Goal: Task Accomplishment & Management: Use online tool/utility

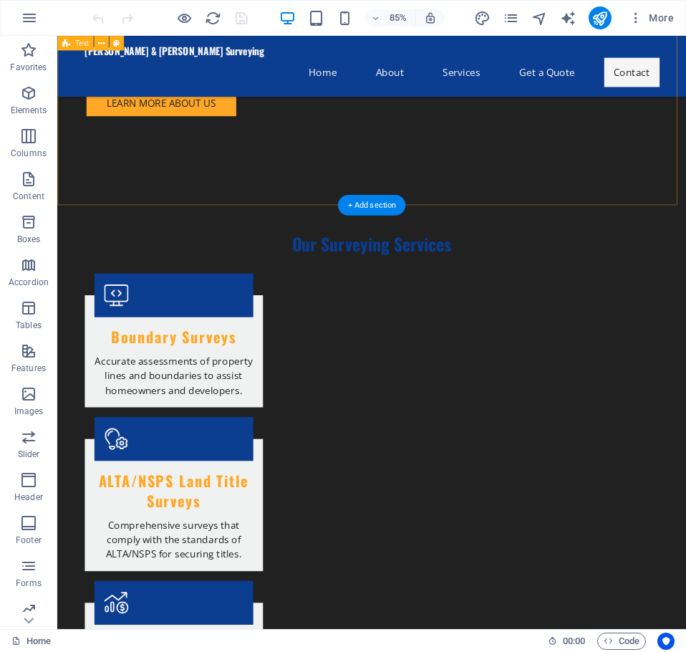
scroll to position [1361, 0]
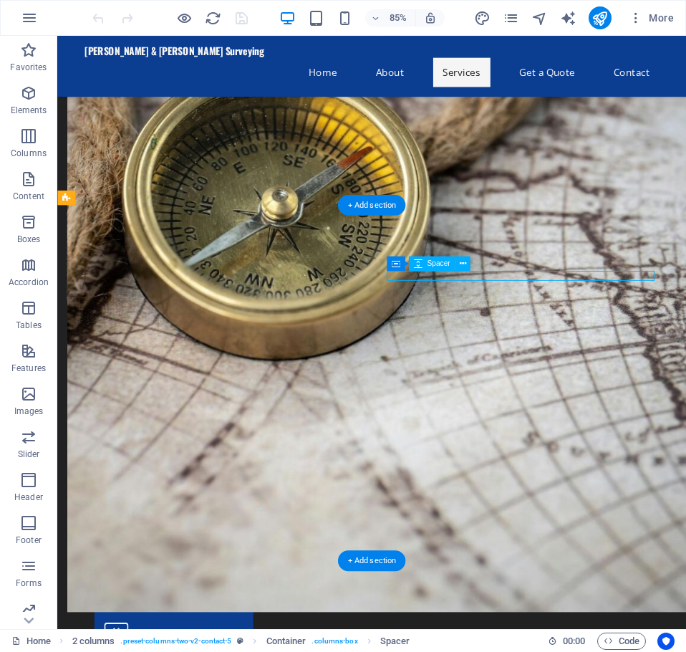
select select "px"
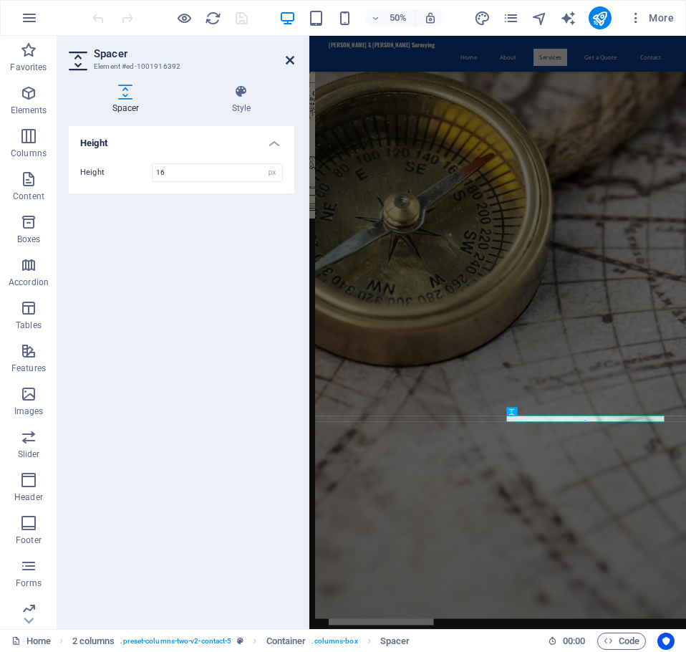
click at [286, 56] on icon at bounding box center [290, 59] width 9 height 11
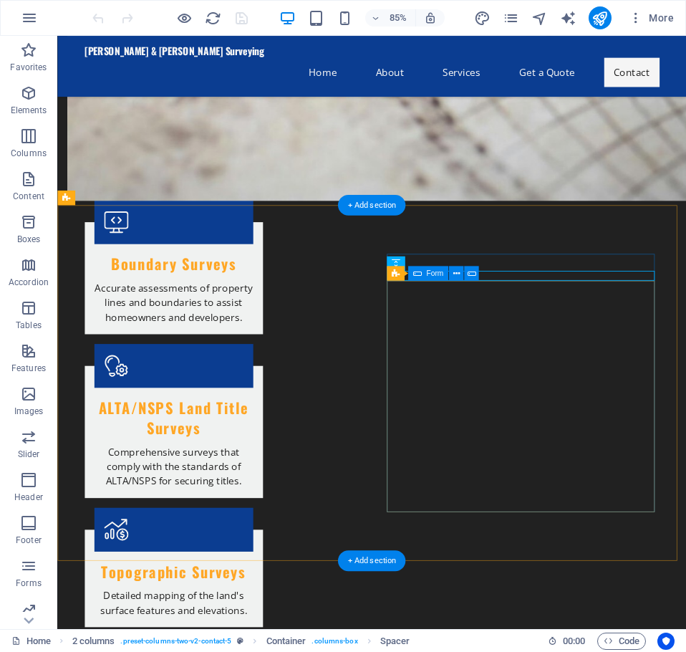
drag, startPoint x: 724, startPoint y: 491, endPoint x: 688, endPoint y: 808, distance: 319.5
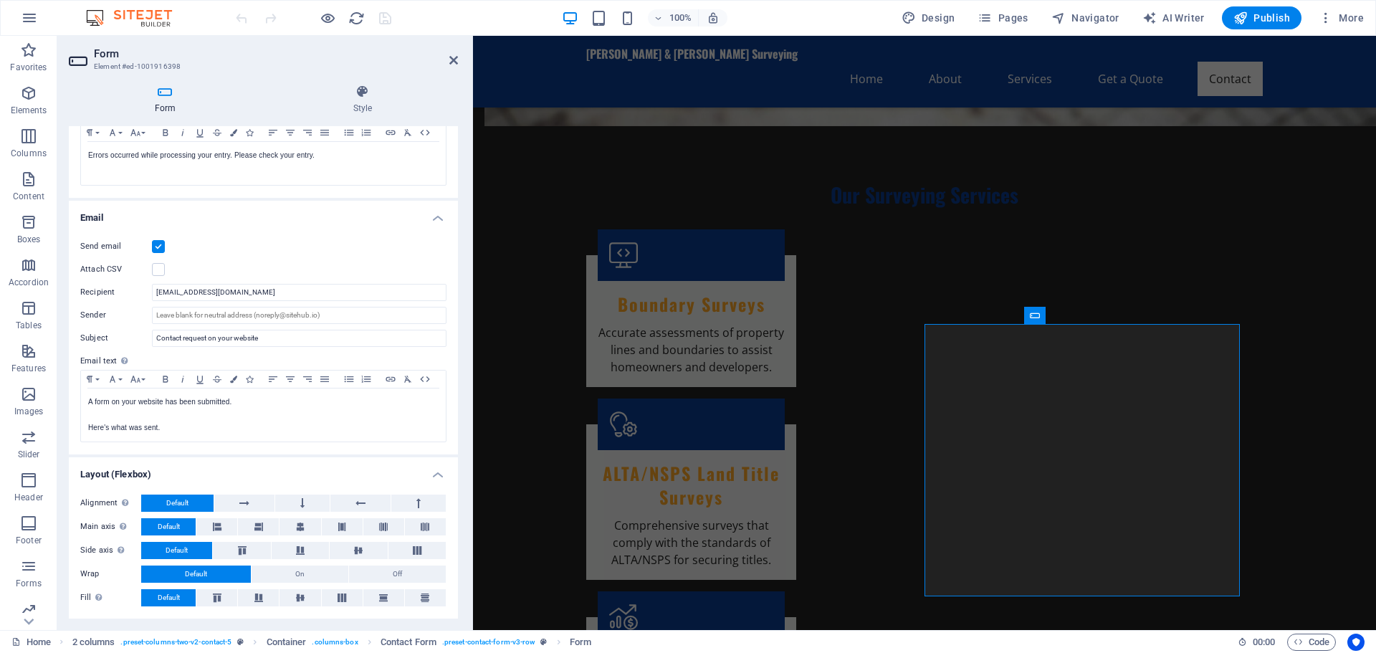
scroll to position [310, 0]
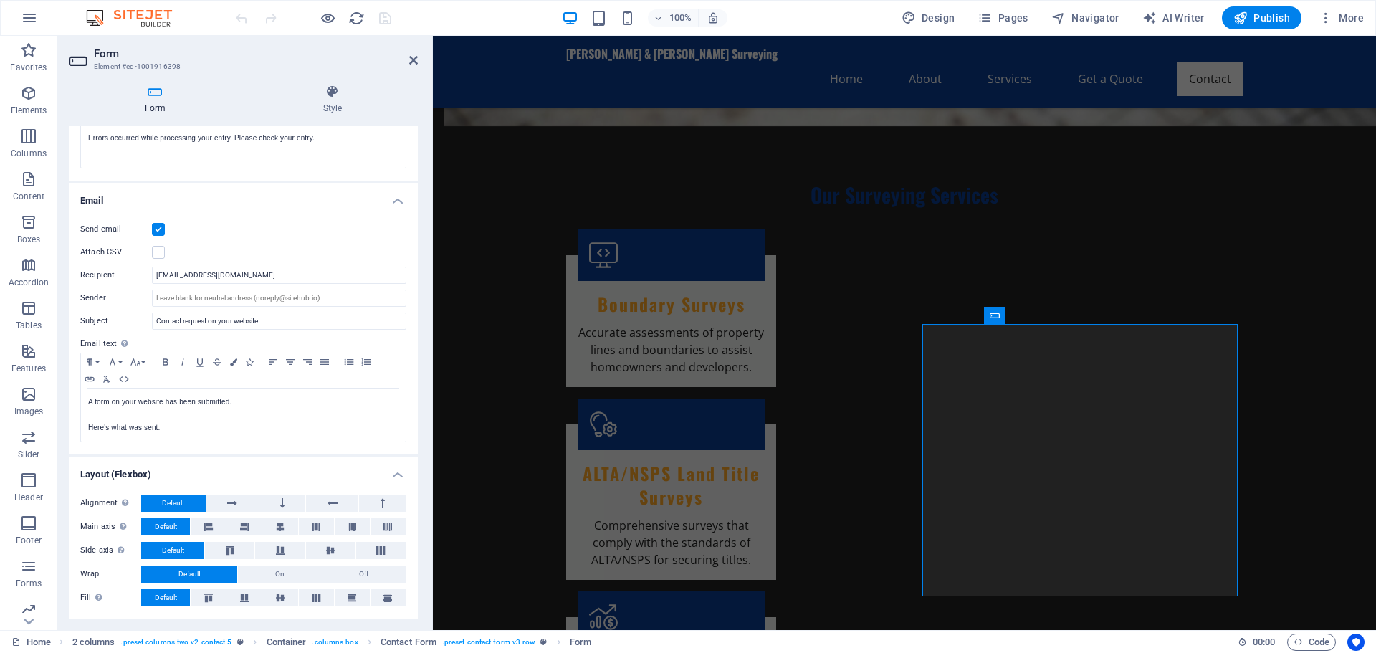
drag, startPoint x: 307, startPoint y: 335, endPoint x: 1, endPoint y: 316, distance: 306.5
click at [434, 352] on div "Form Element #ed-1001916398 Form Style General Title Define a name for the form…" at bounding box center [716, 333] width 1318 height 594
click at [172, 298] on input "Sender" at bounding box center [279, 297] width 254 height 17
type input "n"
click at [173, 292] on input "Sender" at bounding box center [279, 297] width 254 height 17
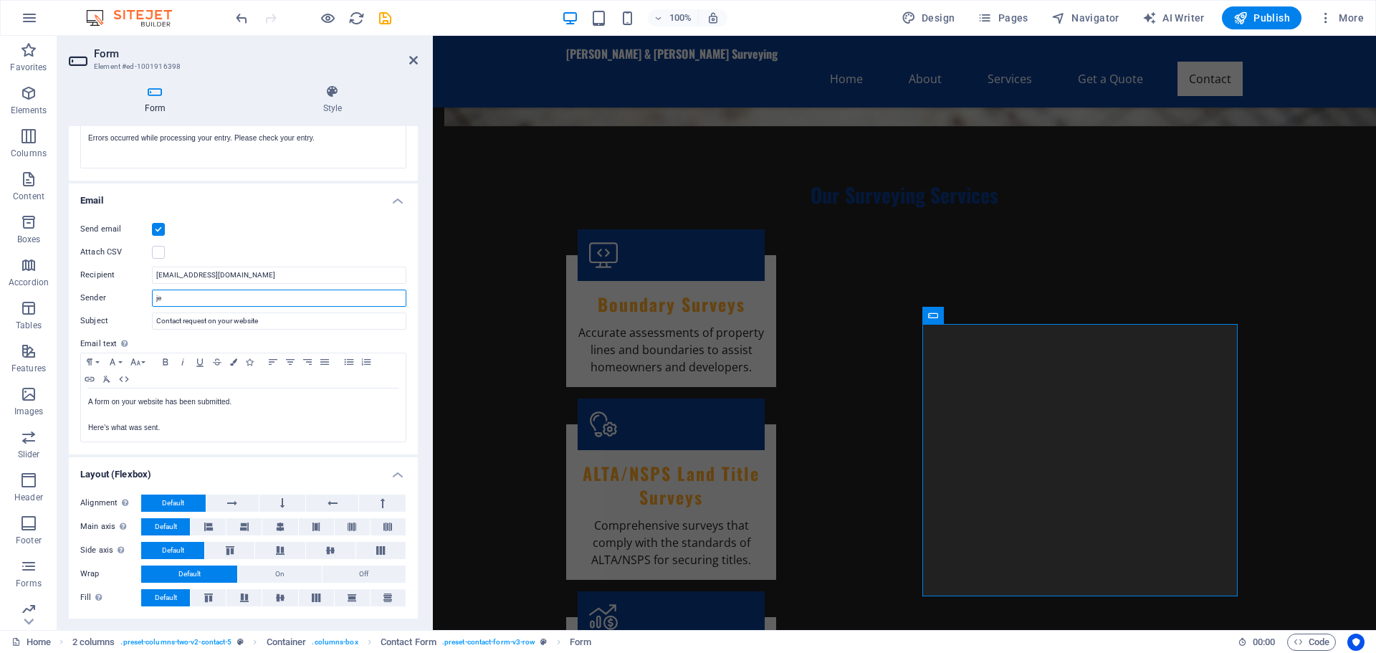
type input "j"
click at [315, 238] on div "Send email Attach CSV Recipient [EMAIL_ADDRESS][DOMAIN_NAME] Sender [EMAIL_ADDR…" at bounding box center [243, 331] width 349 height 245
click at [170, 298] on input "[EMAIL_ADDRESS][DOMAIN_NAME]" at bounding box center [279, 297] width 254 height 17
type input "[EMAIL_ADDRESS][DOMAIN_NAME]"
click at [244, 241] on div "Send email Attach CSV Recipient [EMAIL_ADDRESS][DOMAIN_NAME] Sender [EMAIL_ADDR…" at bounding box center [243, 331] width 349 height 245
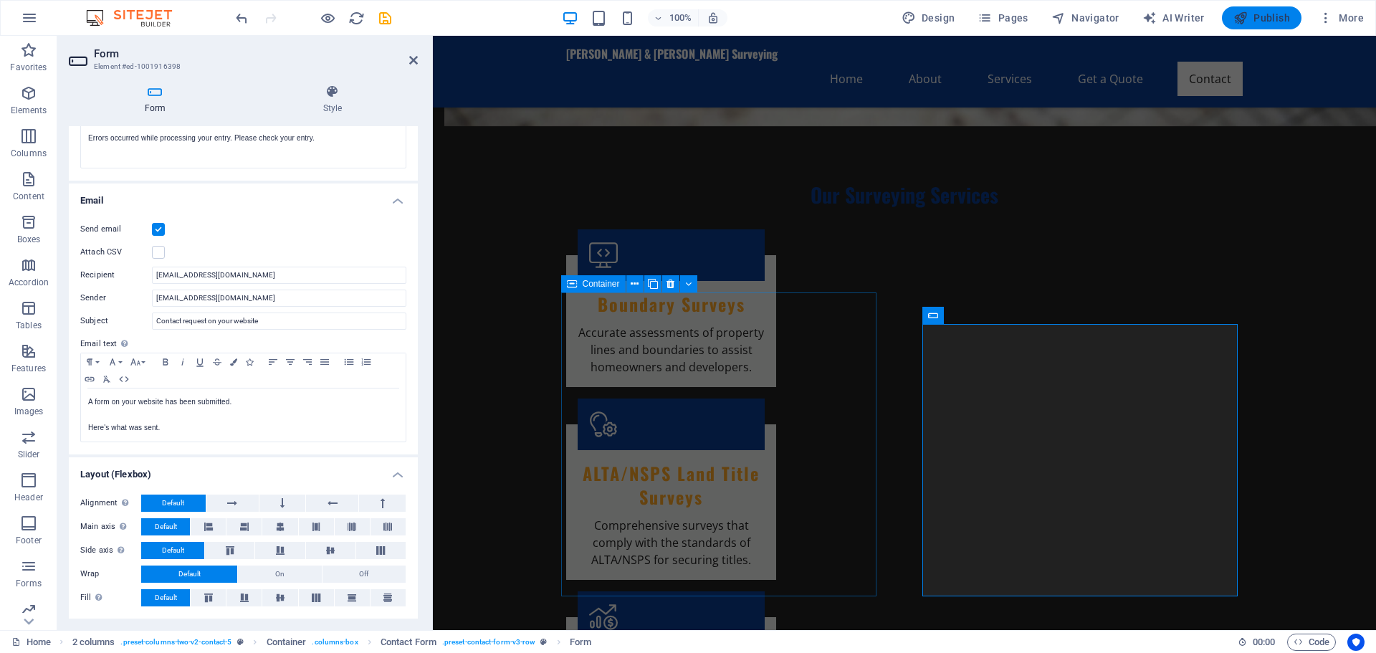
click at [686, 15] on icon "button" at bounding box center [1240, 18] width 14 height 14
checkbox input "false"
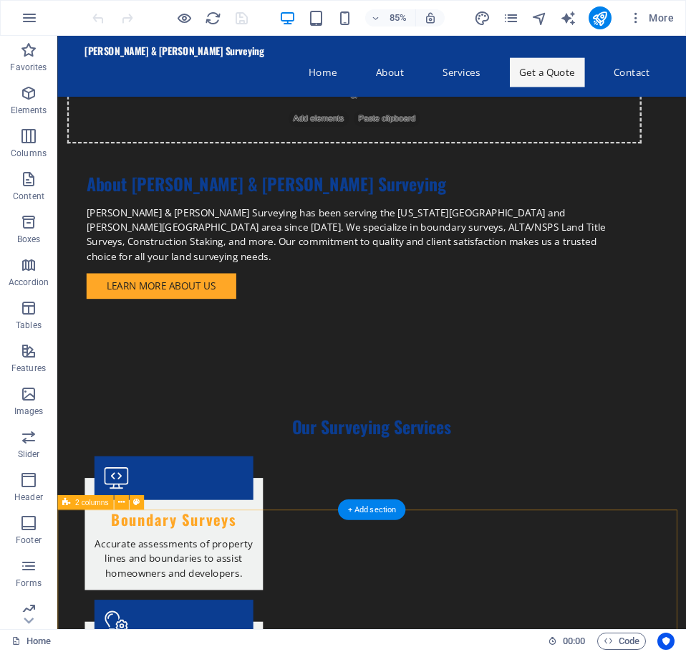
scroll to position [1361, 0]
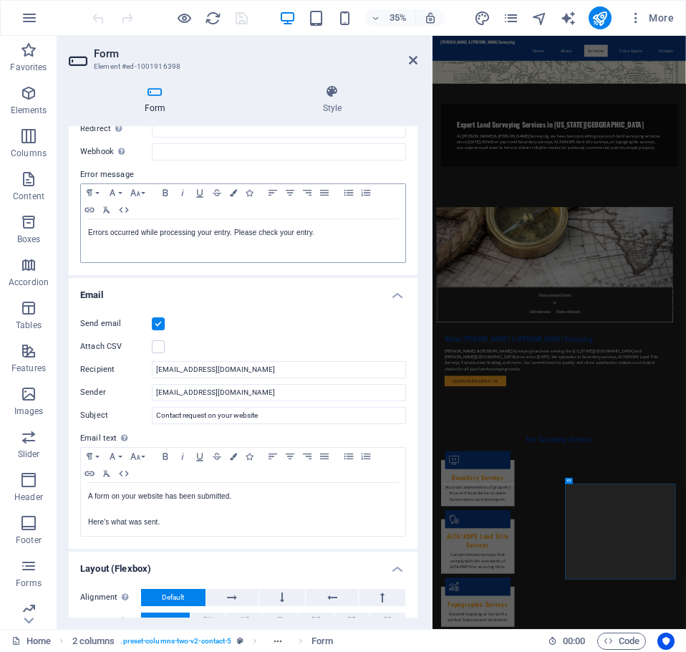
scroll to position [72, 0]
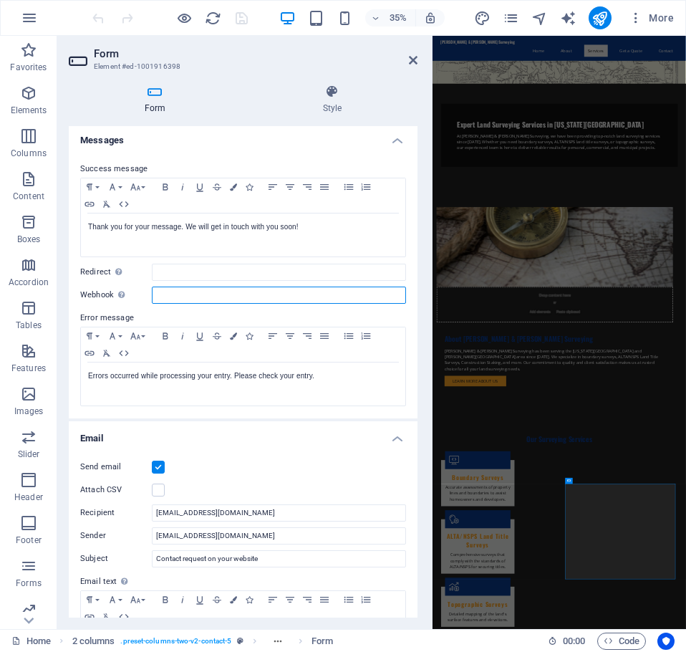
click at [165, 295] on input "Webhook A webhook is a push notification from this form to another server. Ever…" at bounding box center [279, 295] width 254 height 17
paste input "https://formspree.io/f/xpwyrygb"
type input "https://formspree.io/f/xpwyrygb"
click at [156, 470] on label at bounding box center [158, 467] width 13 height 13
click at [0, 0] on input "Send email" at bounding box center [0, 0] width 0 height 0
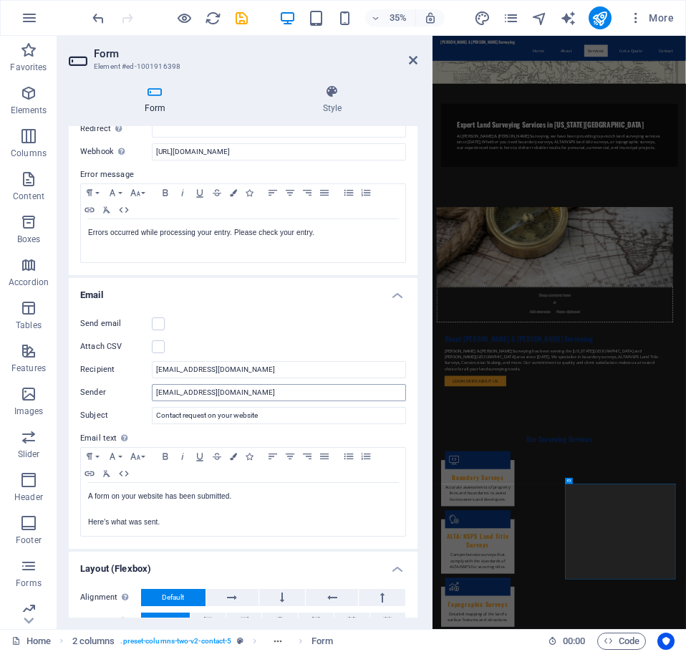
scroll to position [310, 0]
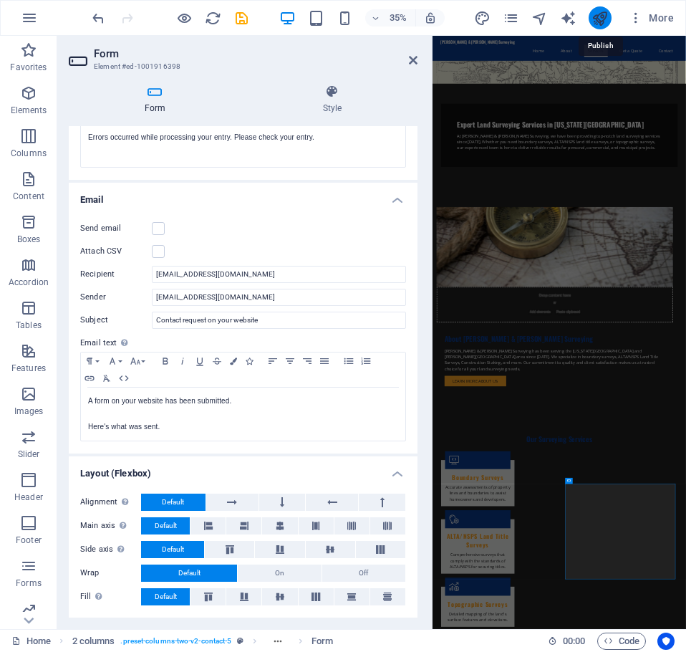
click at [598, 18] on icon "publish" at bounding box center [600, 18] width 16 height 16
checkbox input "false"
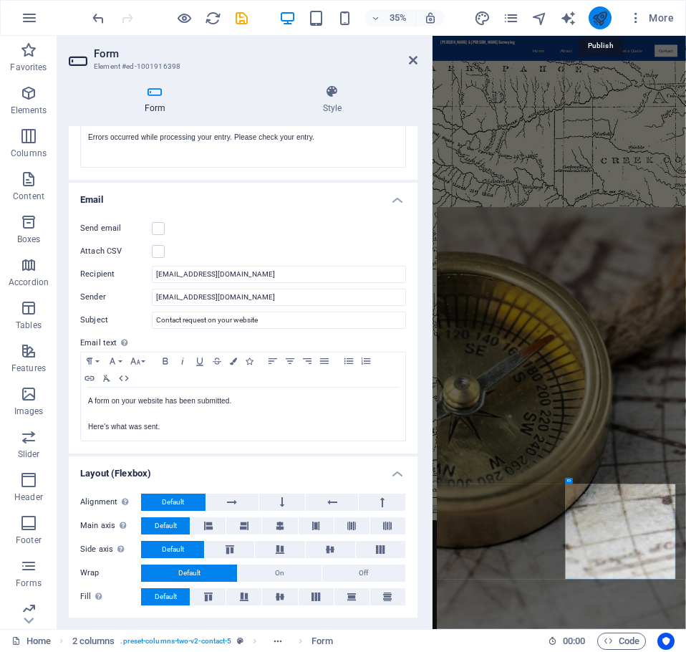
scroll to position [1361, 0]
